Goal: Information Seeking & Learning: Understand process/instructions

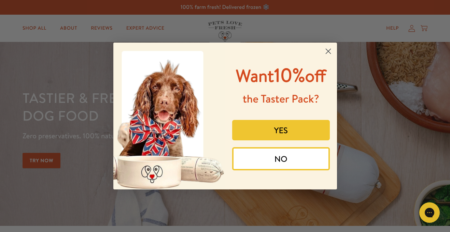
click at [292, 123] on button "YES" at bounding box center [281, 130] width 98 height 20
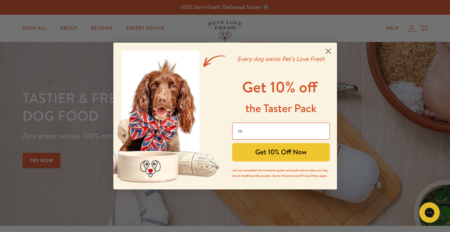
type input "michelesnell864@gmail.com"
click at [273, 151] on button "Get 10% Off Now" at bounding box center [281, 152] width 98 height 18
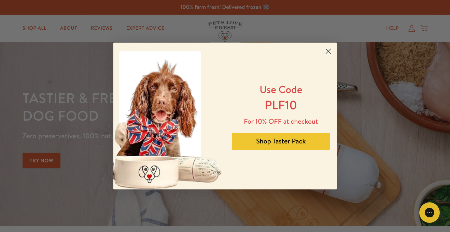
click at [328, 52] on icon "Close dialog" at bounding box center [328, 51] width 5 height 5
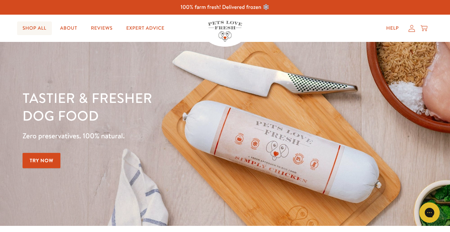
click at [35, 28] on link "Shop All" at bounding box center [34, 28] width 35 height 14
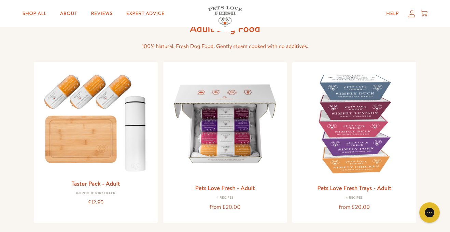
scroll to position [41, 0]
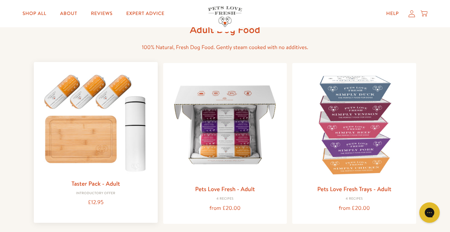
click at [86, 96] on img at bounding box center [95, 122] width 113 height 108
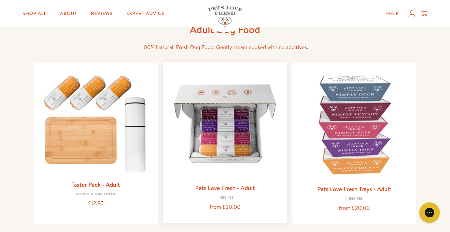
click at [221, 130] on img at bounding box center [225, 124] width 113 height 113
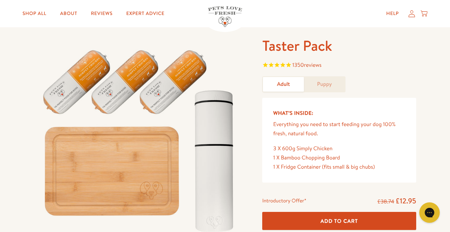
scroll to position [29, 0]
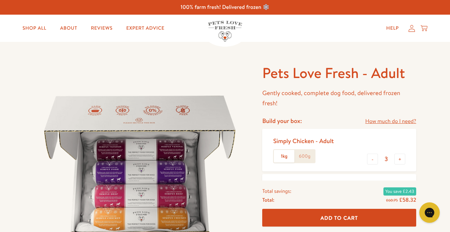
click at [386, 121] on link "How much do I need?" at bounding box center [390, 121] width 51 height 9
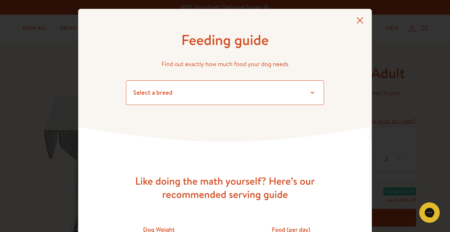
click at [311, 93] on select "Select a breed Affenpinscher Afghan hound Airedale terrier Akita Alaskan Malamu…" at bounding box center [225, 93] width 198 height 25
select select "10"
click at [126, 81] on select "Select a breed Affenpinscher Afghan hound Airedale terrier Akita Alaskan Malamu…" at bounding box center [225, 93] width 198 height 25
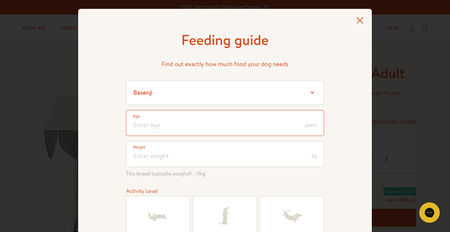
click at [148, 126] on input "number" at bounding box center [225, 123] width 198 height 26
type input "2"
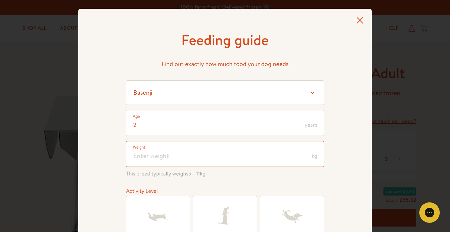
click at [159, 155] on input "number" at bounding box center [225, 154] width 198 height 26
type input "4"
click at [302, 214] on icon at bounding box center [291, 216] width 27 height 27
click at [0, 0] on input "Very Active" at bounding box center [0, 0] width 0 height 0
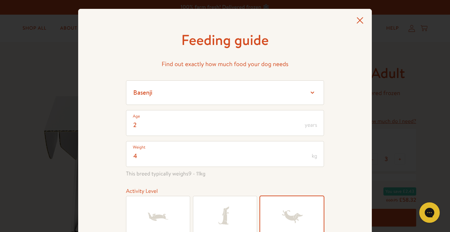
click at [371, 89] on div "Feeding guide Find out exactly how much food your dog needs Select a breed Affe…" at bounding box center [224, 157] width 293 height 296
drag, startPoint x: 371, startPoint y: 89, endPoint x: 430, endPoint y: 232, distance: 154.7
click at [430, 232] on div "Feeding guide Find out exactly how much food your dog needs Select a breed Affe…" at bounding box center [225, 116] width 450 height 232
